Goal: Find specific page/section: Find specific page/section

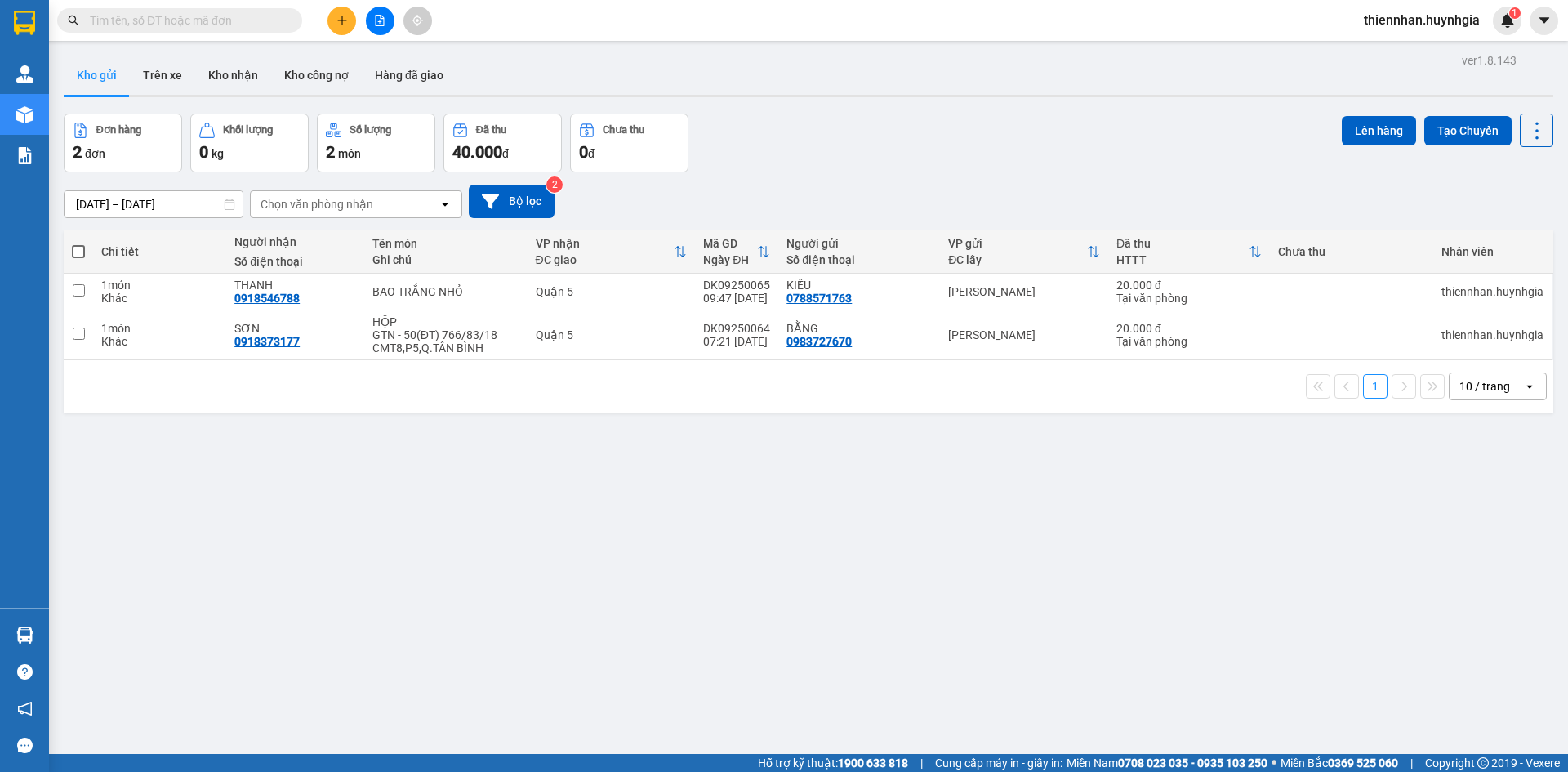
click at [187, 7] on div "Kết quả tìm kiếm ( 0 ) Bộ lọc 04/08 - 04/08 No Data" at bounding box center [159, 21] width 318 height 28
click at [190, 13] on input "text" at bounding box center [186, 21] width 192 height 18
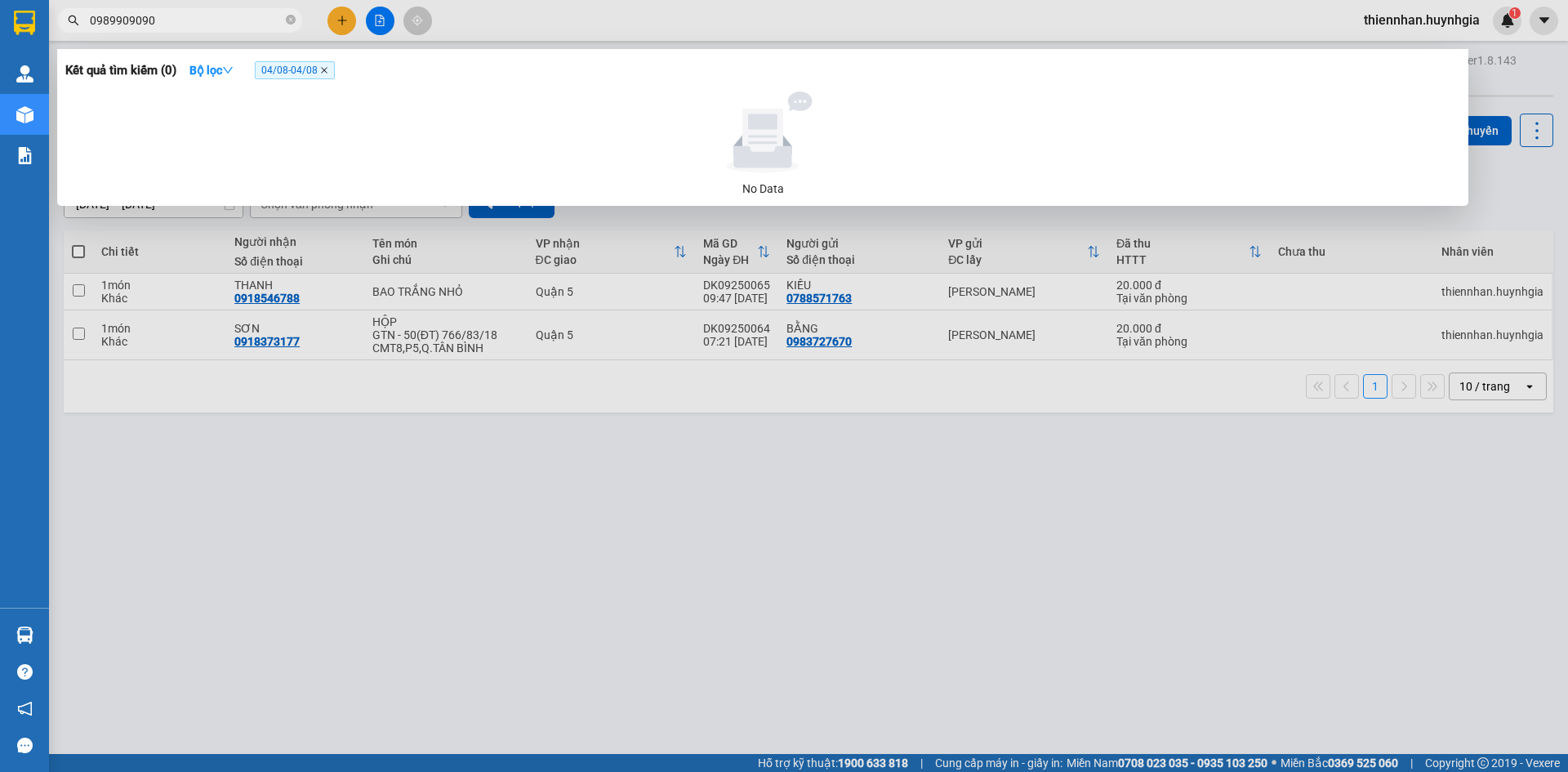
type input "0989909090"
click at [326, 68] on icon "close" at bounding box center [324, 70] width 8 height 8
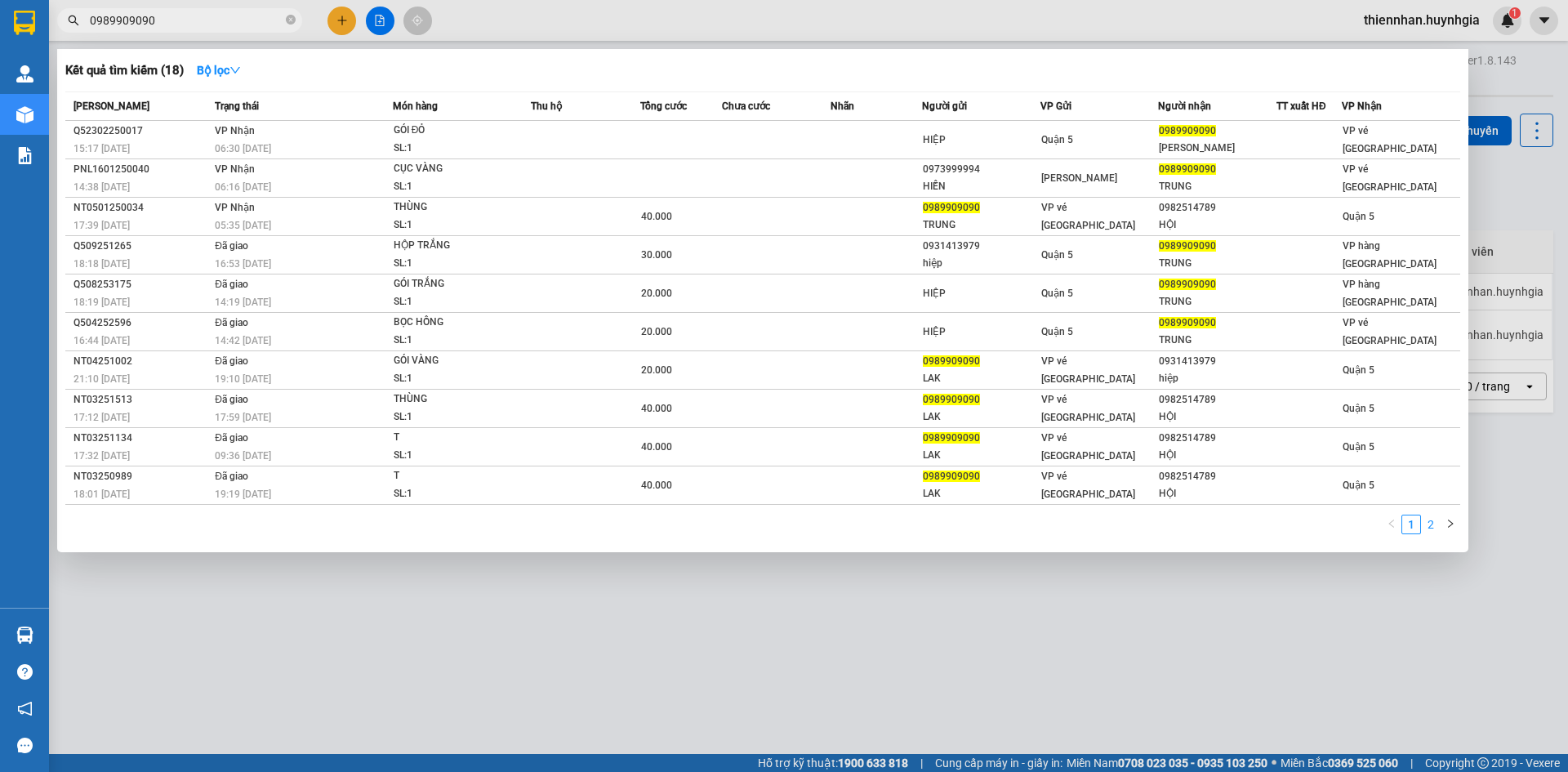
click at [1431, 535] on li "2" at bounding box center [1431, 525] width 20 height 20
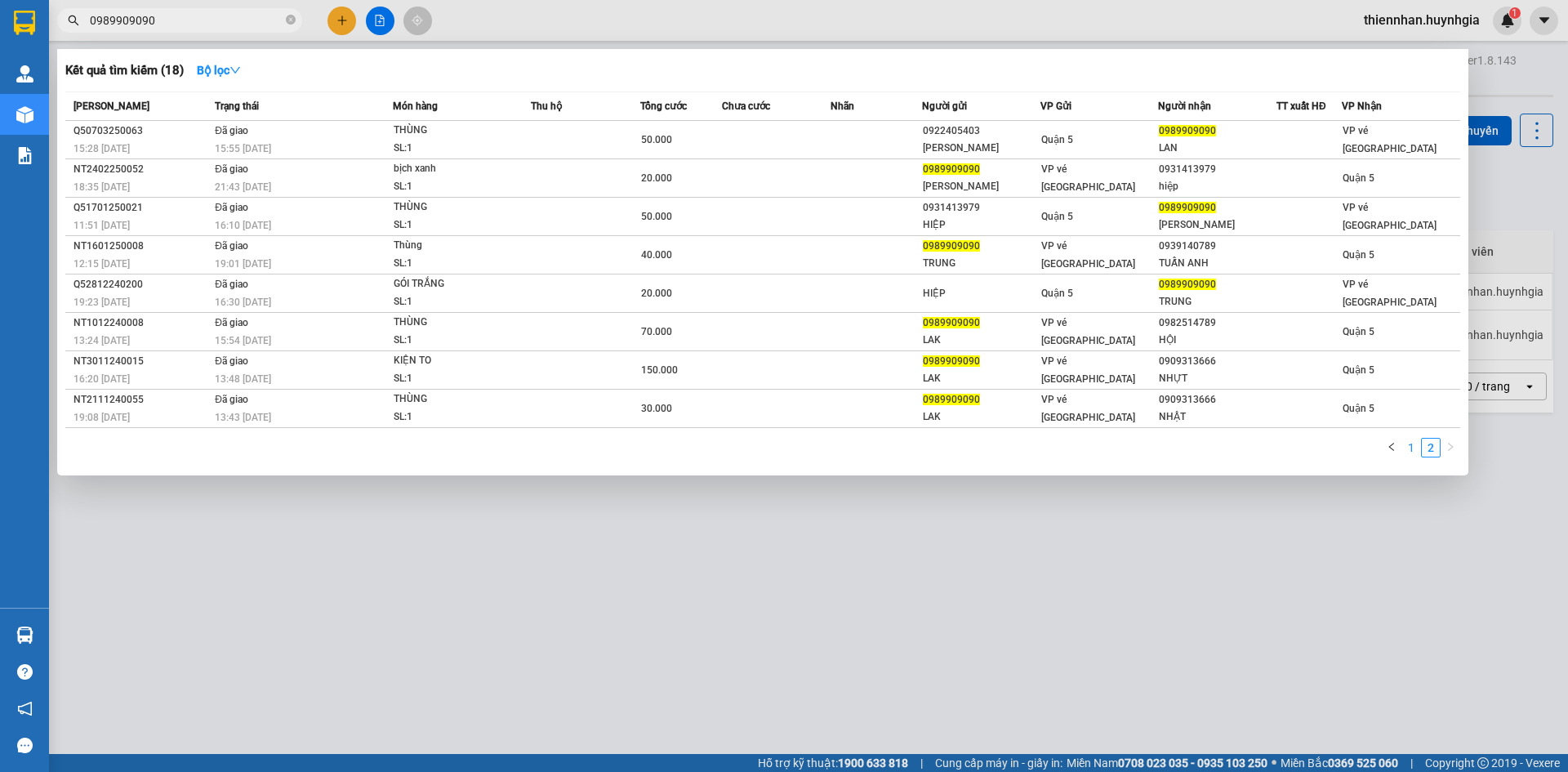
click at [1409, 451] on link "1" at bounding box center [1412, 448] width 18 height 18
